Goal: Task Accomplishment & Management: Manage account settings

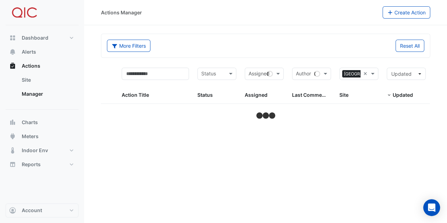
select select "***"
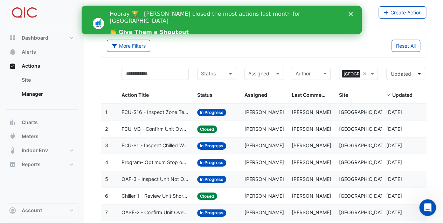
click at [349, 13] on polygon "Close" at bounding box center [350, 14] width 4 height 4
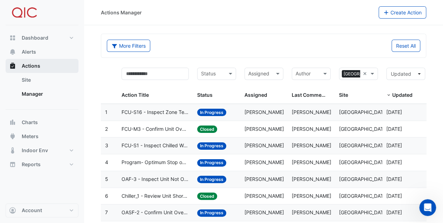
click at [29, 64] on span "Actions" at bounding box center [31, 65] width 19 height 7
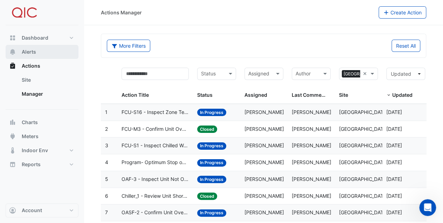
click at [27, 50] on span "Alerts" at bounding box center [29, 51] width 14 height 7
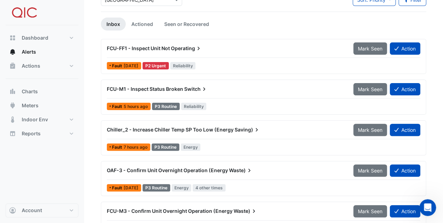
scroll to position [38, 0]
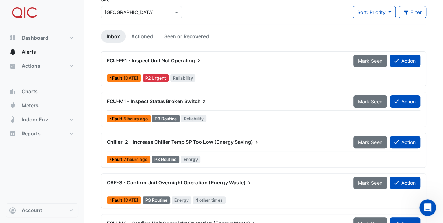
drag, startPoint x: 106, startPoint y: 60, endPoint x: 203, endPoint y: 63, distance: 96.8
click at [203, 63] on div "FCU-FF1 - Inspect Unit Not Operating" at bounding box center [226, 60] width 247 height 13
drag, startPoint x: 203, startPoint y: 63, endPoint x: 183, endPoint y: 61, distance: 20.1
copy div "FCU-FF1 - Inspect Unit Not Operating"
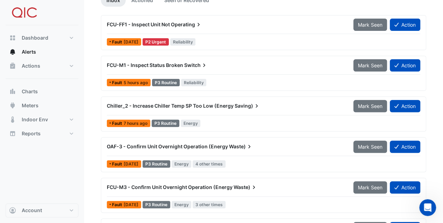
scroll to position [84, 0]
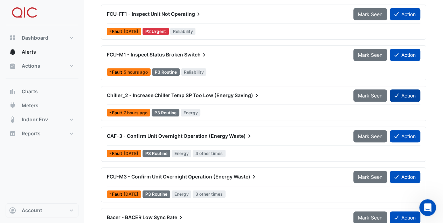
click at [405, 94] on button "Action" at bounding box center [405, 95] width 30 height 12
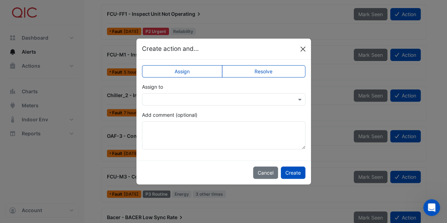
click at [304, 48] on button "Close" at bounding box center [303, 49] width 11 height 11
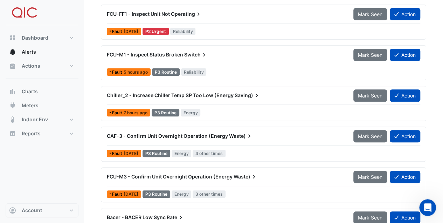
click at [190, 55] on span "Switch" at bounding box center [195, 54] width 23 height 7
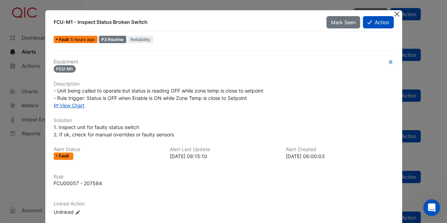
click at [394, 13] on button "Close" at bounding box center [396, 13] width 7 height 7
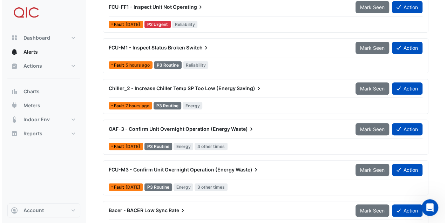
scroll to position [84, 0]
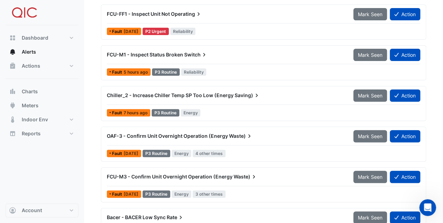
click at [137, 94] on span "Chiller_2 - Increase Chiller Temp SP Too Low (Energy" at bounding box center [170, 95] width 127 height 6
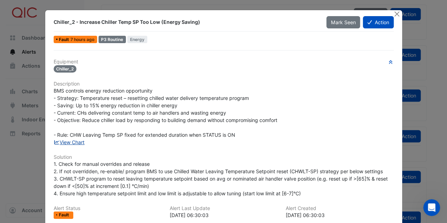
click at [69, 142] on link "View Chart" at bounding box center [69, 142] width 31 height 6
click at [395, 14] on button "Close" at bounding box center [396, 13] width 7 height 7
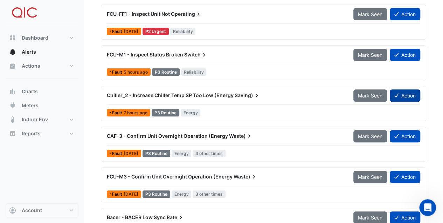
click at [406, 94] on button "Action" at bounding box center [405, 95] width 30 height 12
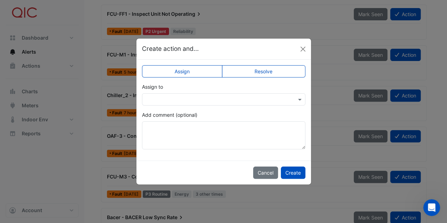
click at [271, 174] on button "Cancel" at bounding box center [265, 172] width 25 height 12
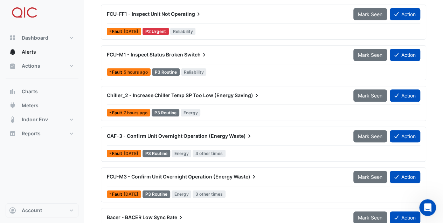
click at [172, 134] on span "OAF-3 - Confirm Unit Overnight Operation (Energy" at bounding box center [167, 136] width 121 height 6
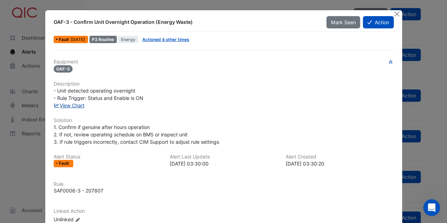
click at [71, 106] on link "View Chart" at bounding box center [69, 105] width 31 height 6
click at [371, 22] on button "Action" at bounding box center [378, 22] width 30 height 12
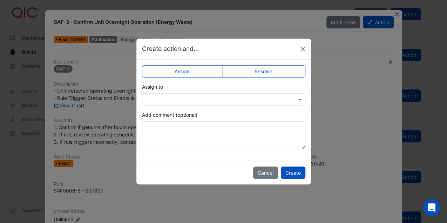
click at [174, 100] on input "text" at bounding box center [217, 99] width 142 height 7
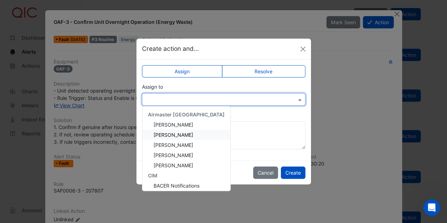
click at [170, 136] on span "Amber Perrott-Jones" at bounding box center [173, 135] width 40 height 6
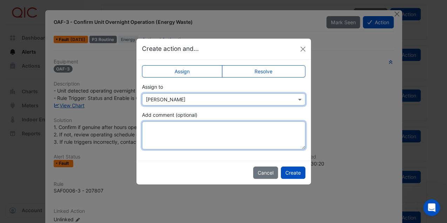
click at [185, 123] on textarea "Add comment (optional)" at bounding box center [223, 135] width 163 height 28
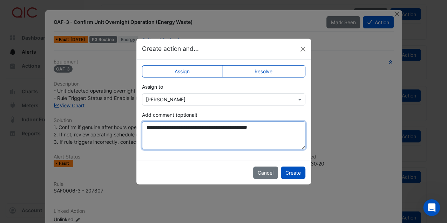
click at [255, 134] on textarea "**********" at bounding box center [223, 135] width 163 height 28
type textarea "**********"
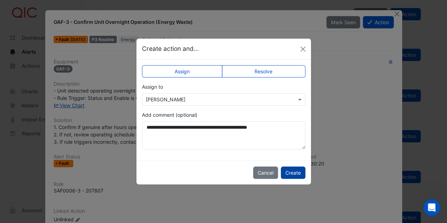
click at [295, 172] on button "Create" at bounding box center [293, 172] width 25 height 12
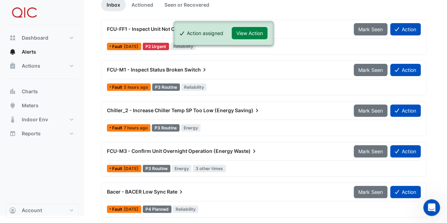
scroll to position [67, 0]
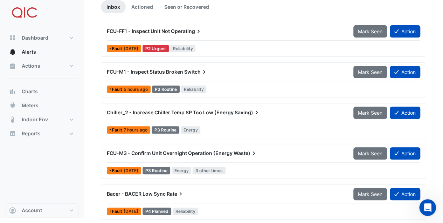
click at [148, 151] on span "FCU-M3 - Confirm Unit Overnight Operation (Energy" at bounding box center [170, 153] width 126 height 6
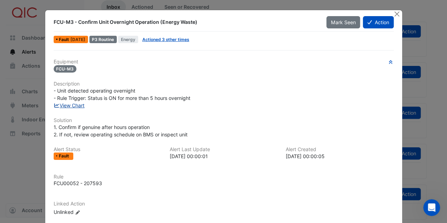
click at [66, 105] on link "View Chart" at bounding box center [69, 105] width 31 height 6
click at [378, 21] on button "Action" at bounding box center [378, 22] width 30 height 12
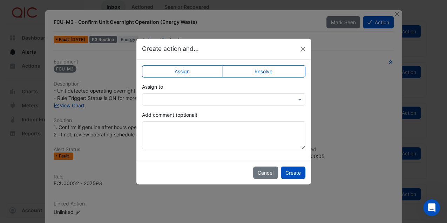
click at [185, 100] on input "text" at bounding box center [217, 99] width 142 height 7
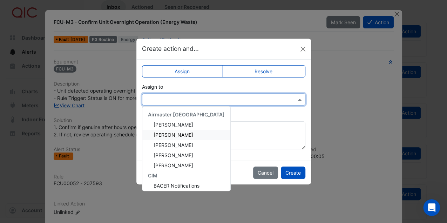
click at [178, 132] on span "Amber Perrott-Jones" at bounding box center [173, 135] width 40 height 6
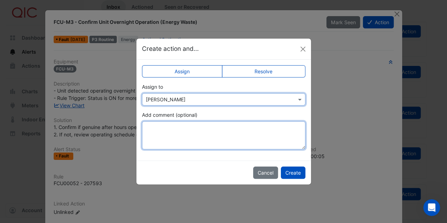
click at [173, 126] on textarea "Add comment (optional)" at bounding box center [223, 135] width 163 height 28
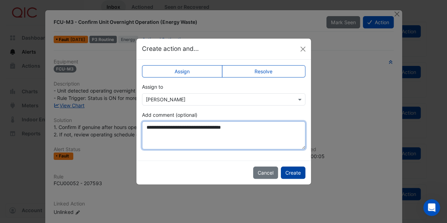
type textarea "**********"
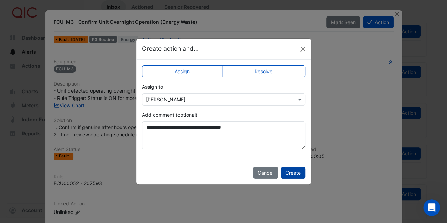
click at [295, 173] on button "Create" at bounding box center [293, 172] width 25 height 12
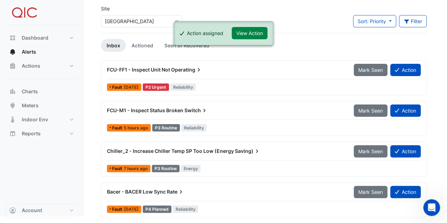
scroll to position [27, 0]
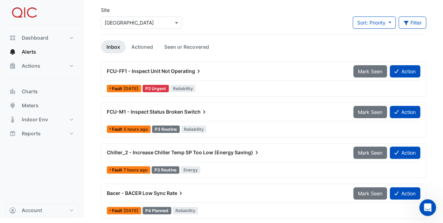
click at [146, 111] on span "FCU-M1 - Inspect Status Broken" at bounding box center [145, 112] width 76 height 6
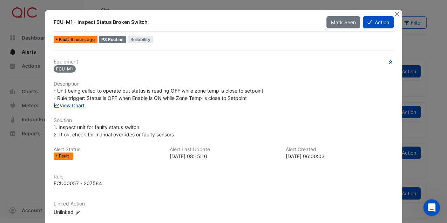
click at [77, 105] on link "View Chart" at bounding box center [69, 105] width 31 height 6
click at [373, 22] on button "Action" at bounding box center [378, 22] width 30 height 12
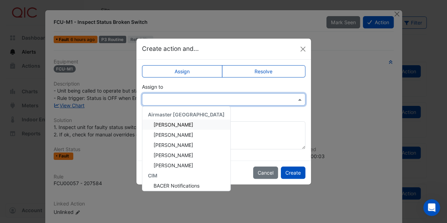
click at [161, 98] on input "text" at bounding box center [217, 99] width 142 height 7
click at [168, 134] on span "Amber Perrott-Jones" at bounding box center [173, 135] width 40 height 6
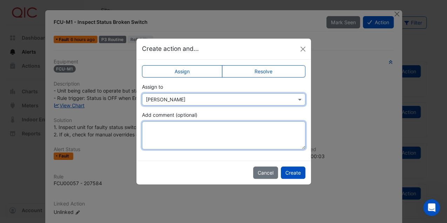
click at [167, 128] on textarea "Add comment (optional)" at bounding box center [223, 135] width 163 height 28
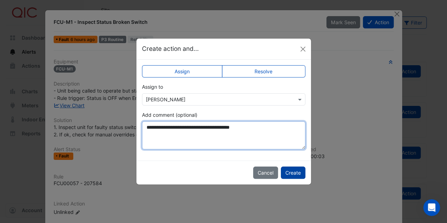
type textarea "**********"
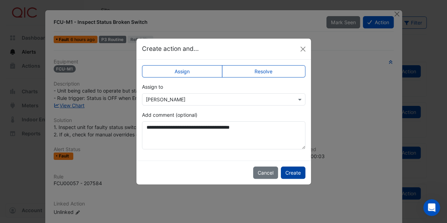
click at [292, 172] on button "Create" at bounding box center [293, 172] width 25 height 12
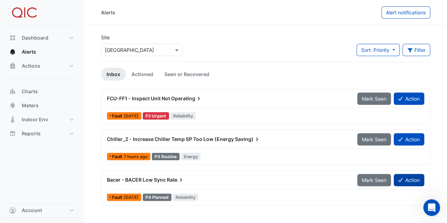
click at [413, 178] on button "Action" at bounding box center [409, 180] width 30 height 12
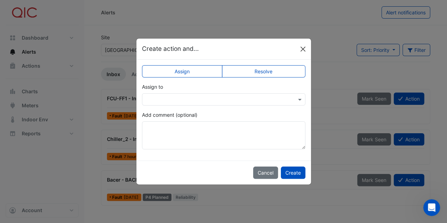
click at [302, 49] on button "Close" at bounding box center [303, 49] width 11 height 11
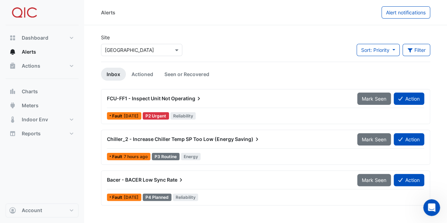
click at [163, 178] on span "Bacer - BACER Low Sync" at bounding box center [136, 180] width 59 height 6
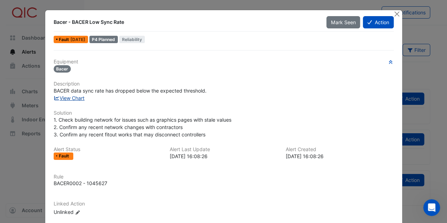
click at [66, 98] on link "View Chart" at bounding box center [69, 98] width 31 height 6
click at [394, 13] on button "Close" at bounding box center [396, 13] width 7 height 7
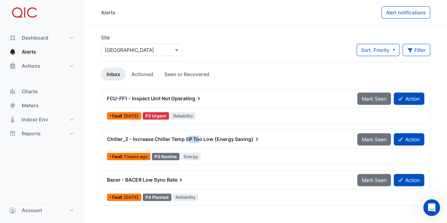
drag, startPoint x: 196, startPoint y: 139, endPoint x: 204, endPoint y: 139, distance: 8.4
click at [204, 139] on span "Chiller_2 - Increase Chiller Temp SP Too Low (Energy" at bounding box center [170, 139] width 127 height 6
drag, startPoint x: 204, startPoint y: 139, endPoint x: 212, endPoint y: 140, distance: 7.7
click at [212, 140] on span "Chiller_2 - Increase Chiller Temp SP Too Low (Energy" at bounding box center [170, 139] width 127 height 6
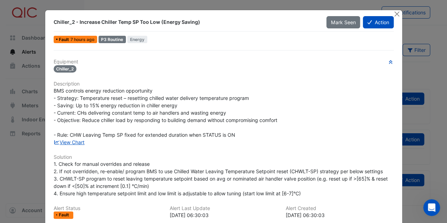
click at [390, 13] on div "Chiller_2 - Increase Chiller Temp SP Too Low (Energy Saving) Mark Seen Action F…" at bounding box center [223, 168] width 357 height 316
click at [394, 15] on button "Close" at bounding box center [396, 13] width 7 height 7
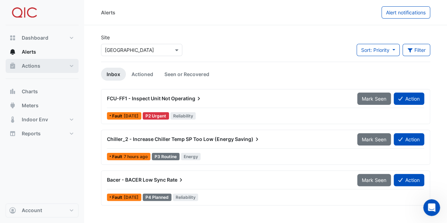
click at [26, 67] on span "Actions" at bounding box center [31, 65] width 19 height 7
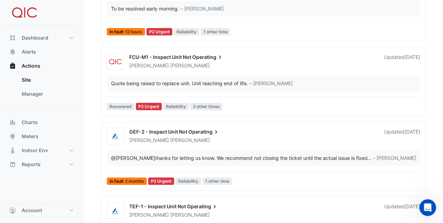
scroll to position [140, 0]
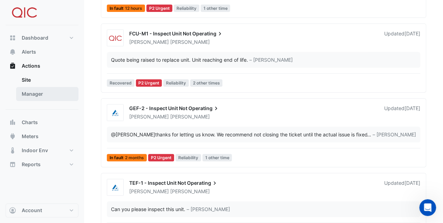
click at [32, 96] on link "Manager" at bounding box center [47, 94] width 62 height 14
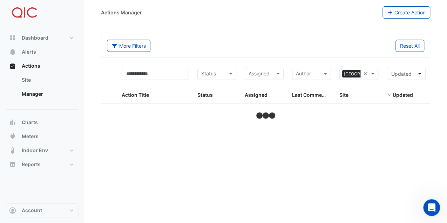
select select "***"
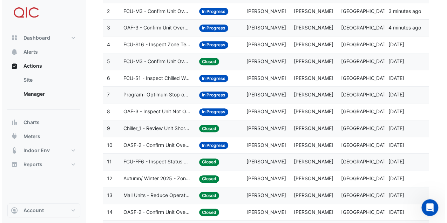
scroll to position [117, 0]
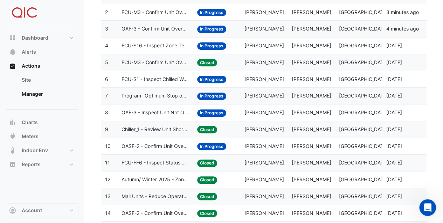
click at [179, 44] on span "FCU-S16 - Inspect Zone Temp Broken Sensor" at bounding box center [155, 46] width 67 height 8
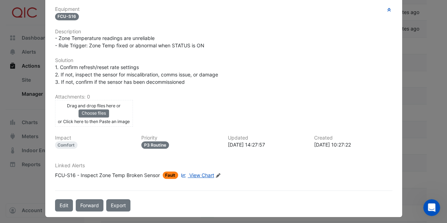
scroll to position [144, 0]
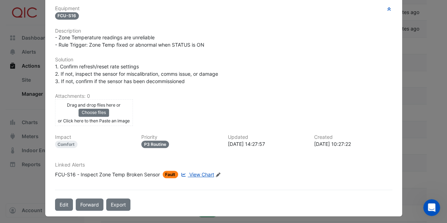
click at [191, 171] on span "View Chart" at bounding box center [201, 174] width 25 height 6
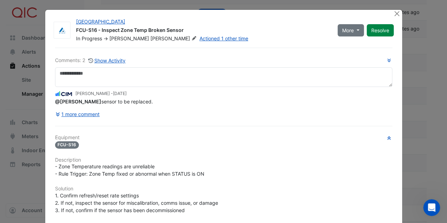
scroll to position [0, 0]
click at [354, 33] on button "More" at bounding box center [350, 31] width 26 height 12
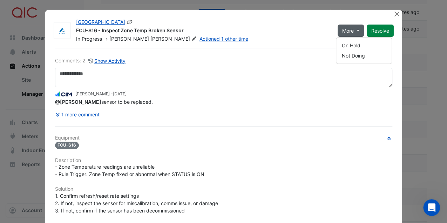
click at [320, 40] on div "In Progress -> Adam Thomas Actioned 1 other time" at bounding box center [202, 38] width 254 height 7
click at [387, 60] on icon "button" at bounding box center [388, 61] width 3 height 4
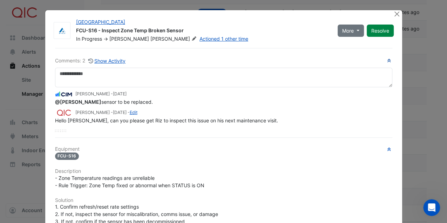
click at [386, 60] on icon "button" at bounding box center [388, 61] width 5 height 4
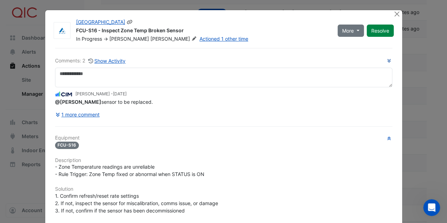
click at [191, 39] on icon at bounding box center [193, 38] width 5 height 4
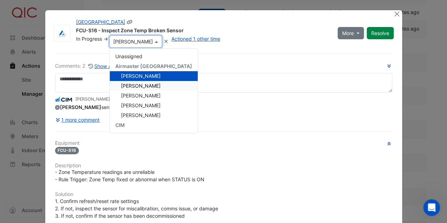
click at [136, 85] on span "Amber Perrott-Jones" at bounding box center [141, 86] width 40 height 6
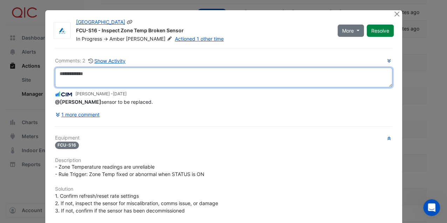
click at [96, 71] on textarea at bounding box center [223, 78] width 337 height 20
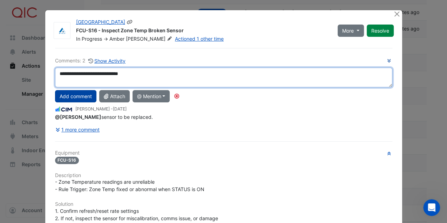
type textarea "**********"
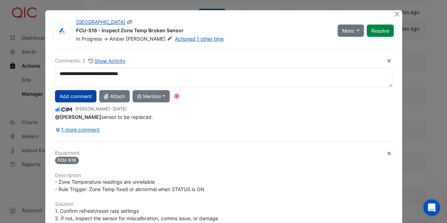
click at [76, 96] on button "Add comment" at bounding box center [75, 96] width 41 height 12
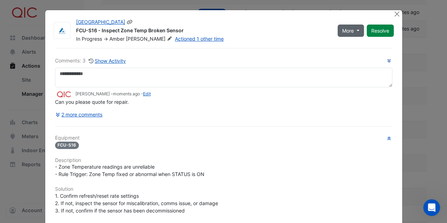
click at [355, 29] on button "More" at bounding box center [350, 31] width 26 height 12
click at [393, 13] on button "Close" at bounding box center [396, 13] width 7 height 7
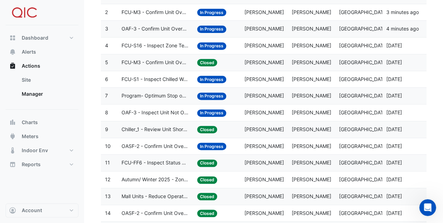
click at [206, 79] on span "In Progress" at bounding box center [211, 79] width 29 height 7
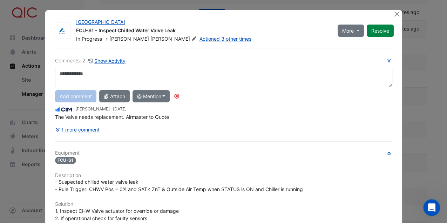
click at [89, 74] on textarea at bounding box center [223, 78] width 337 height 20
click at [395, 13] on button "Close" at bounding box center [396, 13] width 7 height 7
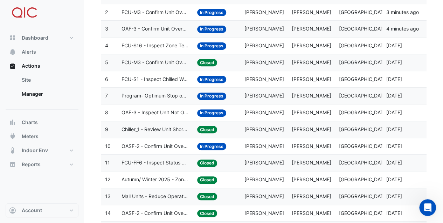
click at [216, 94] on span "In Progress" at bounding box center [211, 96] width 29 height 7
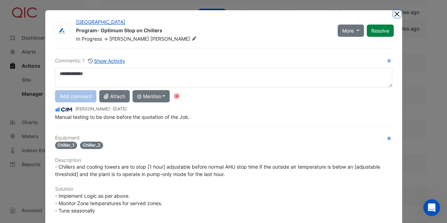
click at [396, 13] on button "Close" at bounding box center [396, 13] width 7 height 7
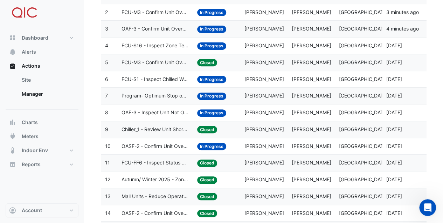
click at [210, 97] on span "In Progress" at bounding box center [211, 96] width 29 height 7
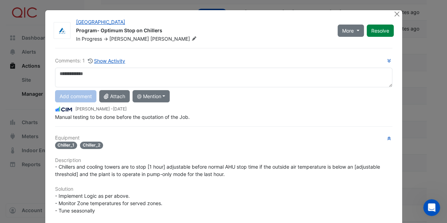
click at [85, 71] on textarea at bounding box center [223, 78] width 337 height 20
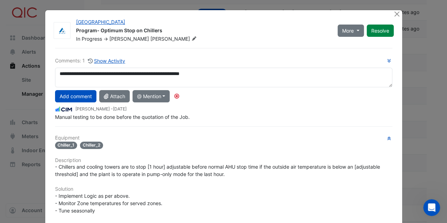
drag, startPoint x: 204, startPoint y: 74, endPoint x: 214, endPoint y: 76, distance: 10.3
click at [205, 74] on textarea "**********" at bounding box center [223, 78] width 337 height 20
click at [218, 72] on textarea "**********" at bounding box center [223, 78] width 337 height 20
type textarea "**********"
drag, startPoint x: 78, startPoint y: 96, endPoint x: 152, endPoint y: 93, distance: 74.4
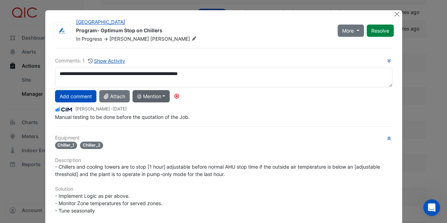
click at [78, 96] on button "Add comment" at bounding box center [75, 96] width 41 height 12
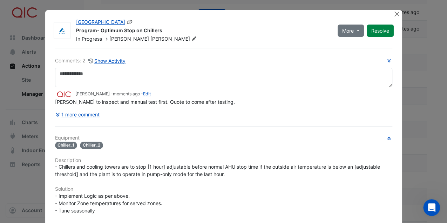
click at [192, 39] on icon at bounding box center [194, 38] width 4 height 4
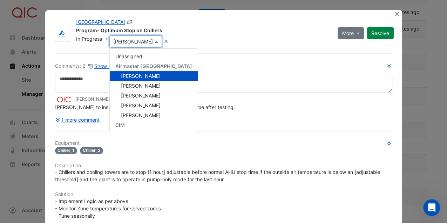
click at [220, 46] on div "In Progress -> × Adam Thomas Unassigned Airmaster Australia Adam Thomas Amber P…" at bounding box center [202, 41] width 254 height 12
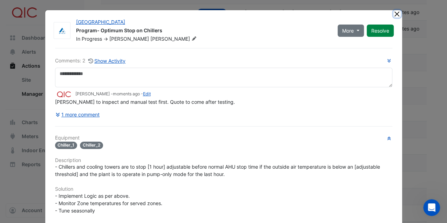
click at [393, 13] on button "Close" at bounding box center [396, 13] width 7 height 7
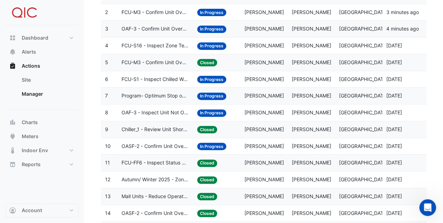
click at [157, 110] on span "OAF-3 - Inspect Unit Not Operating" at bounding box center [155, 113] width 67 height 8
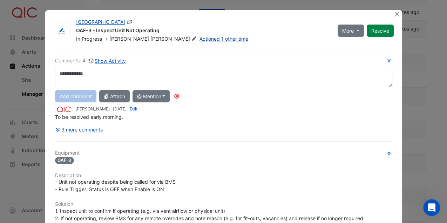
click at [199, 39] on link "Actioned 1 other time" at bounding box center [223, 39] width 49 height 6
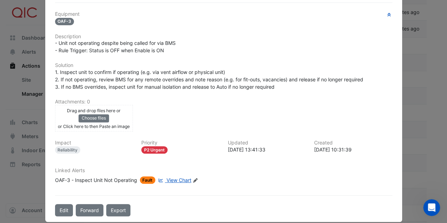
scroll to position [129, 0]
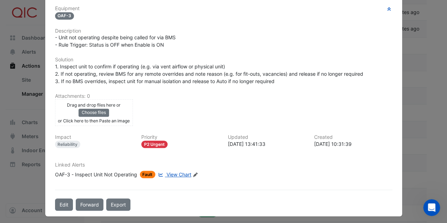
click at [172, 171] on span "View Chart" at bounding box center [178, 174] width 25 height 6
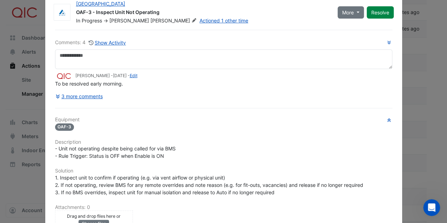
scroll to position [0, 0]
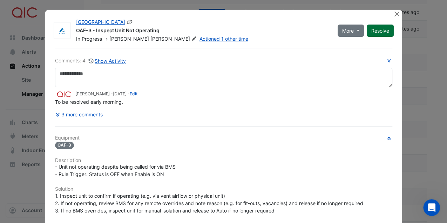
click at [383, 32] on button "Resolve" at bounding box center [380, 31] width 27 height 12
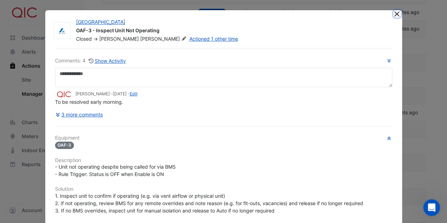
click at [395, 13] on button "Close" at bounding box center [396, 13] width 7 height 7
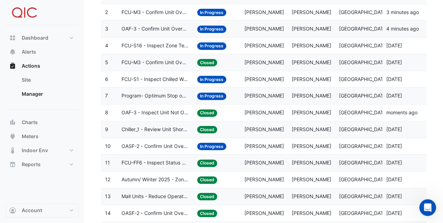
click at [212, 144] on span "In Progress" at bounding box center [211, 146] width 29 height 7
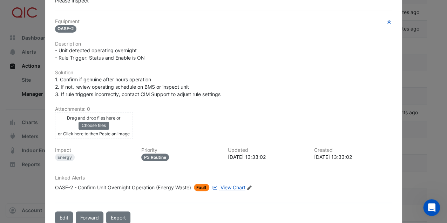
scroll to position [117, 0]
click at [233, 184] on span "View Chart" at bounding box center [232, 187] width 25 height 6
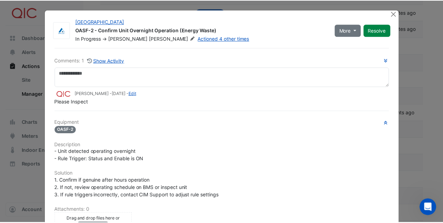
scroll to position [0, 0]
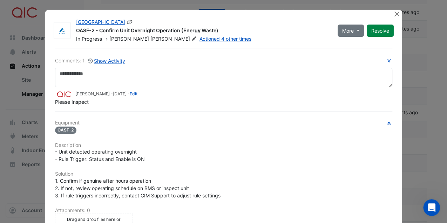
click at [378, 29] on button "Resolve" at bounding box center [380, 31] width 27 height 12
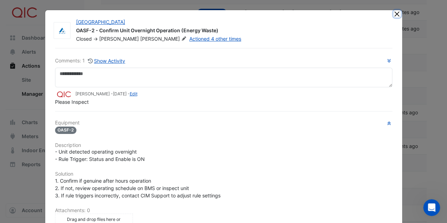
click at [395, 14] on button "Close" at bounding box center [396, 13] width 7 height 7
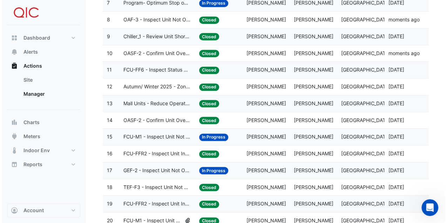
scroll to position [210, 0]
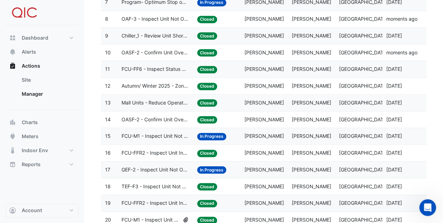
click at [176, 134] on span "FCU-M1 - Inspect Unit Not Operating" at bounding box center [155, 136] width 67 height 8
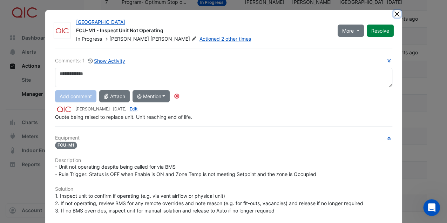
click at [395, 12] on button "Close" at bounding box center [396, 13] width 7 height 7
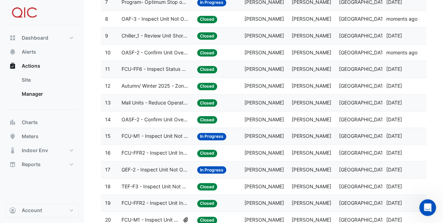
click at [169, 168] on span "GEF-2 - Inspect Unit Not Operating" at bounding box center [155, 170] width 67 height 8
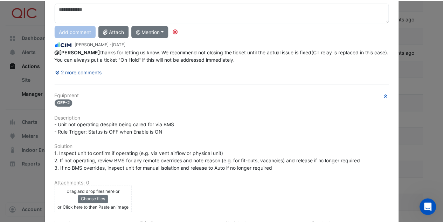
scroll to position [0, 0]
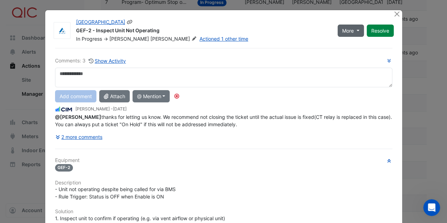
click at [343, 30] on span "More" at bounding box center [348, 30] width 12 height 7
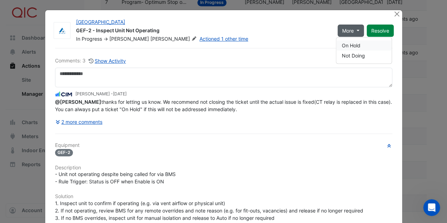
click at [347, 46] on button "On Hold" at bounding box center [363, 45] width 55 height 10
click at [395, 13] on button "Close" at bounding box center [396, 13] width 7 height 7
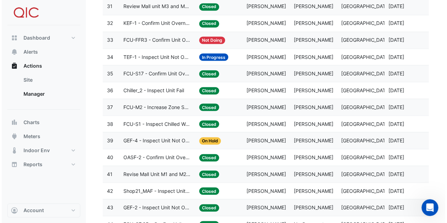
scroll to position [537, 0]
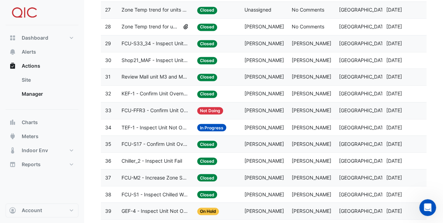
click at [170, 123] on span "TEF-1 - Inspect Unit Not Operating" at bounding box center [155, 127] width 67 height 8
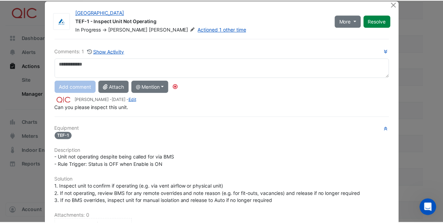
scroll to position [0, 0]
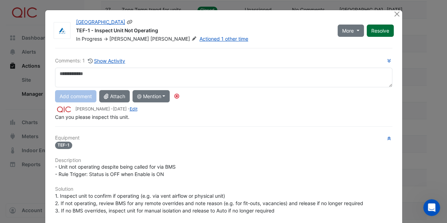
click at [376, 30] on button "Resolve" at bounding box center [380, 31] width 27 height 12
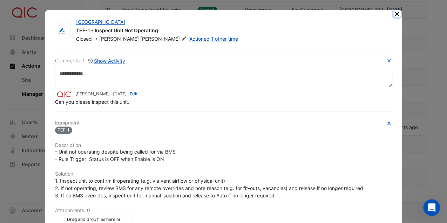
click at [395, 11] on button "Close" at bounding box center [396, 13] width 7 height 7
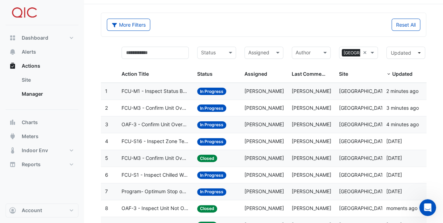
scroll to position [47, 0]
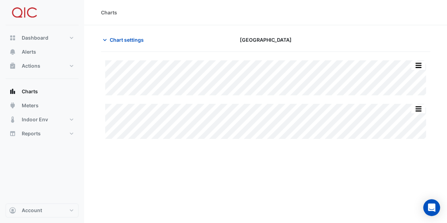
click at [194, 16] on div "Charts" at bounding box center [265, 12] width 363 height 25
click at [199, 9] on div "Charts" at bounding box center [265, 12] width 329 height 7
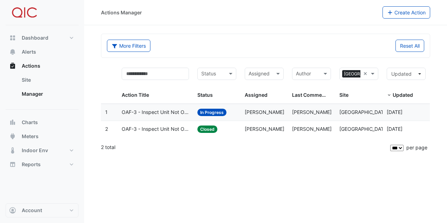
select select "***"
